Goal: Find specific page/section: Find specific page/section

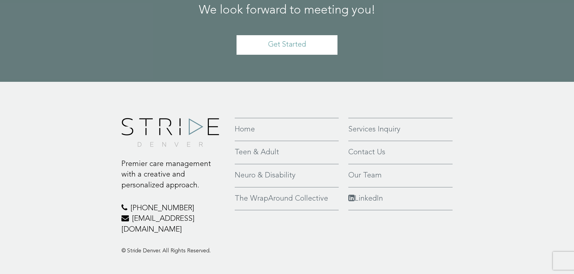
scroll to position [1452, 0]
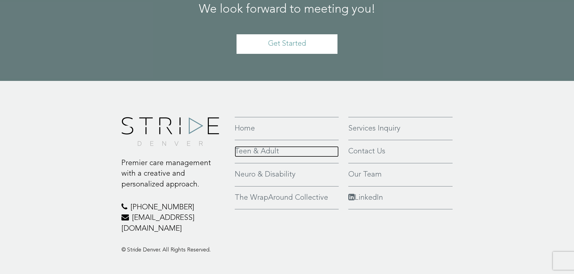
click at [268, 146] on link "Teen & Adult" at bounding box center [287, 151] width 104 height 11
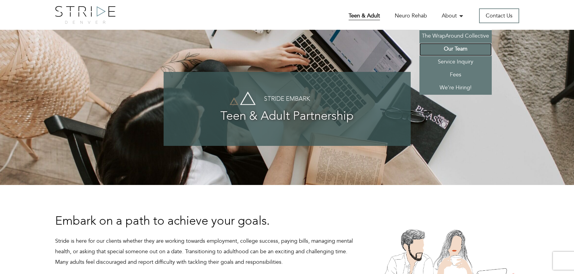
click at [454, 52] on link "Our Team" at bounding box center [455, 49] width 72 height 13
